Goal: Communication & Community: Answer question/provide support

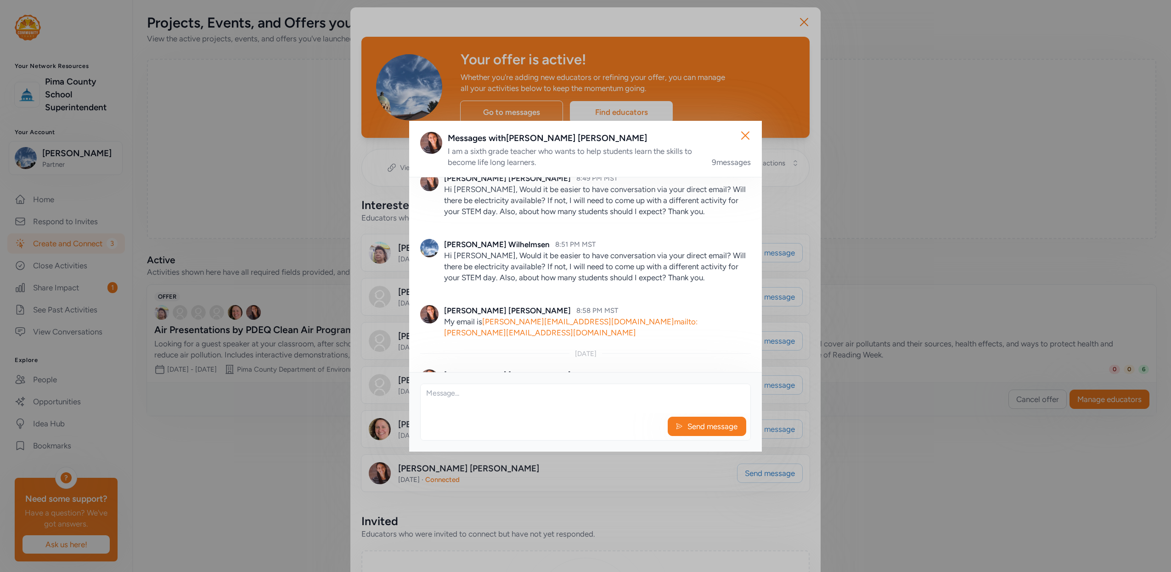
scroll to position [469, 0]
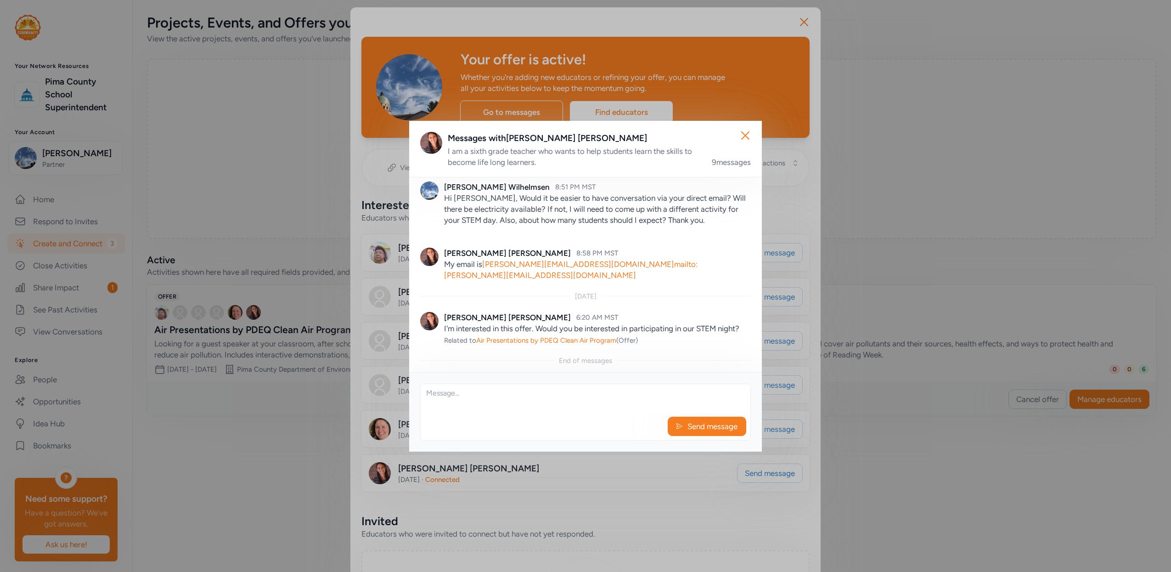
click at [443, 405] on textarea at bounding box center [586, 398] width 330 height 29
type textarea "Hi [PERSON_NAME], When is your STEM Night? We can see about availability. Many …"
click at [713, 426] on span "Send message" at bounding box center [713, 426] width 52 height 11
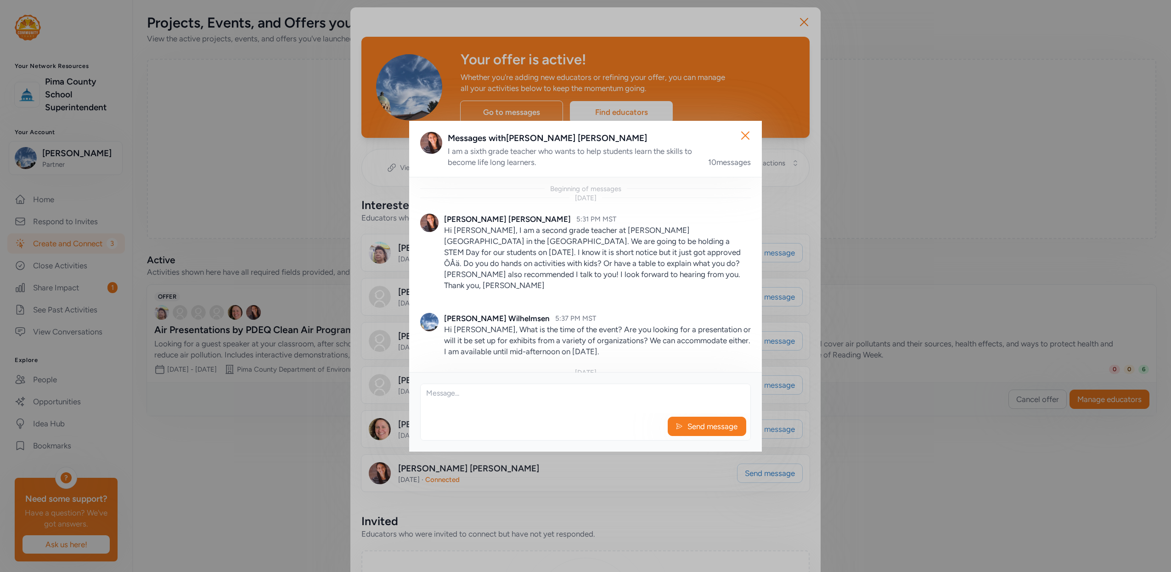
scroll to position [556, 0]
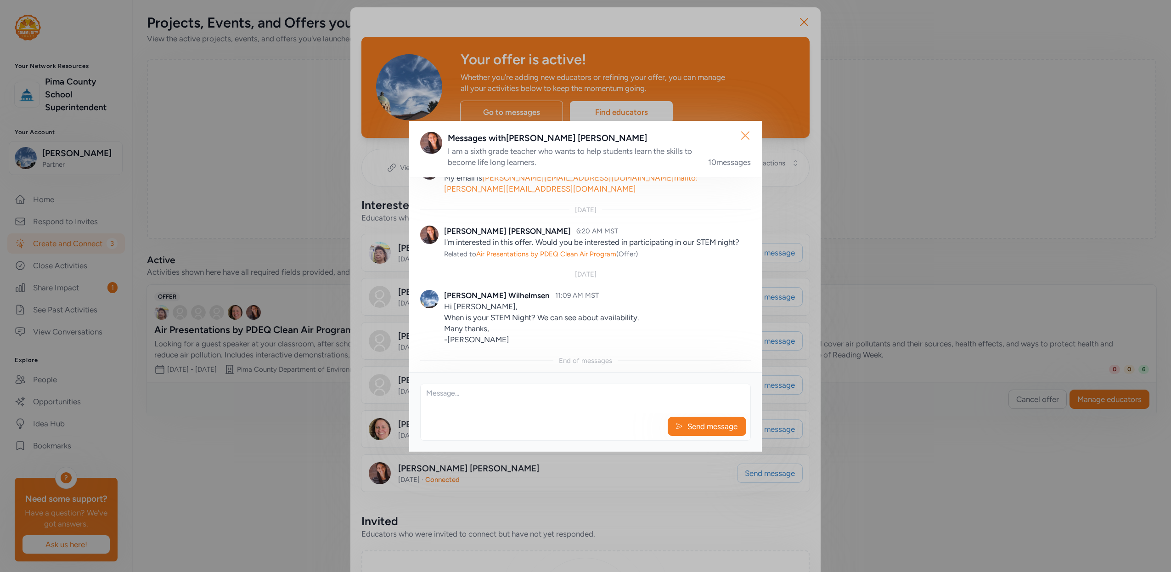
click at [745, 132] on icon "button" at bounding box center [745, 135] width 15 height 15
